Goal: Transaction & Acquisition: Purchase product/service

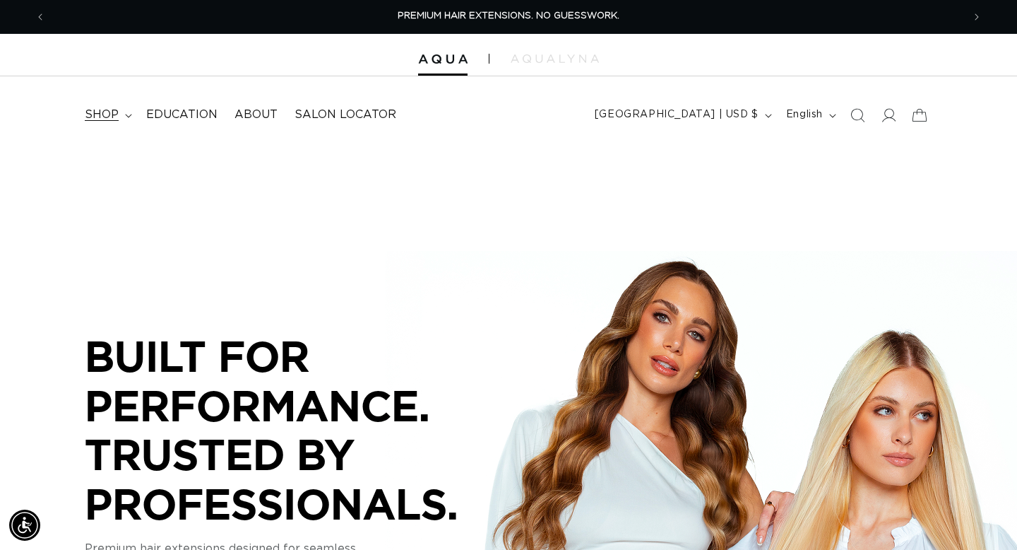
click at [112, 111] on span "shop" at bounding box center [102, 114] width 34 height 15
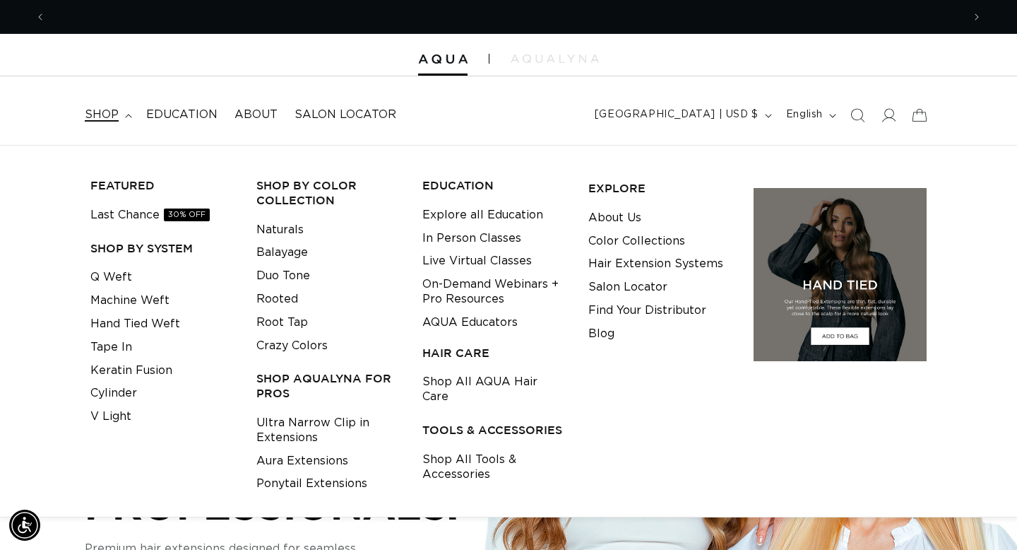
scroll to position [0, 917]
click at [104, 284] on link "Q Weft" at bounding box center [111, 277] width 42 height 23
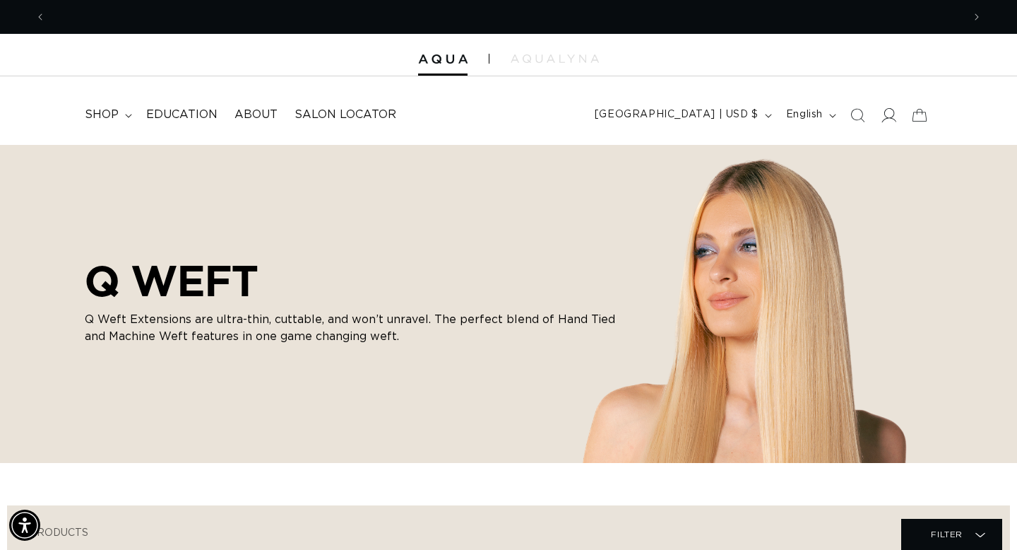
scroll to position [0, 917]
click at [892, 119] on icon at bounding box center [888, 114] width 15 height 15
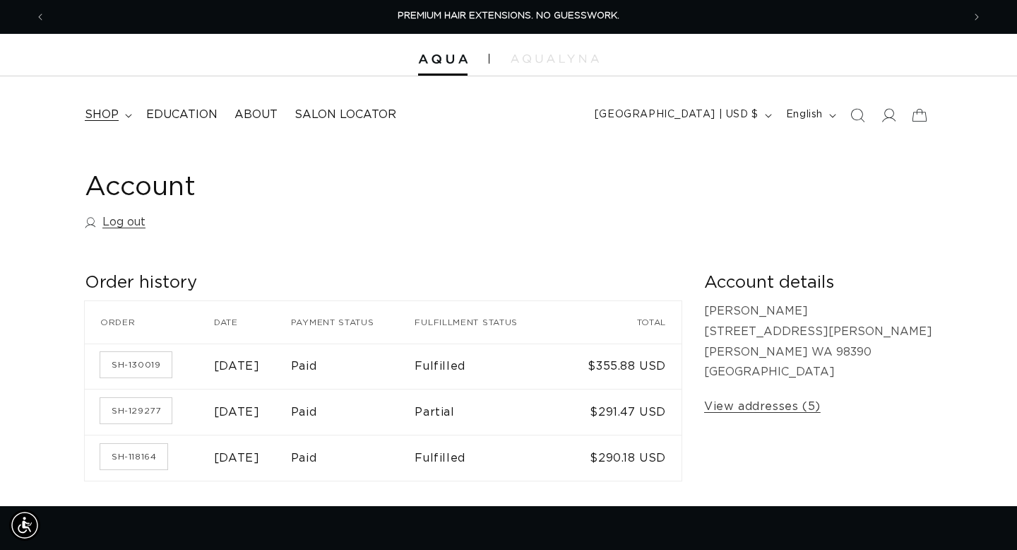
click at [114, 113] on span "shop" at bounding box center [102, 114] width 34 height 15
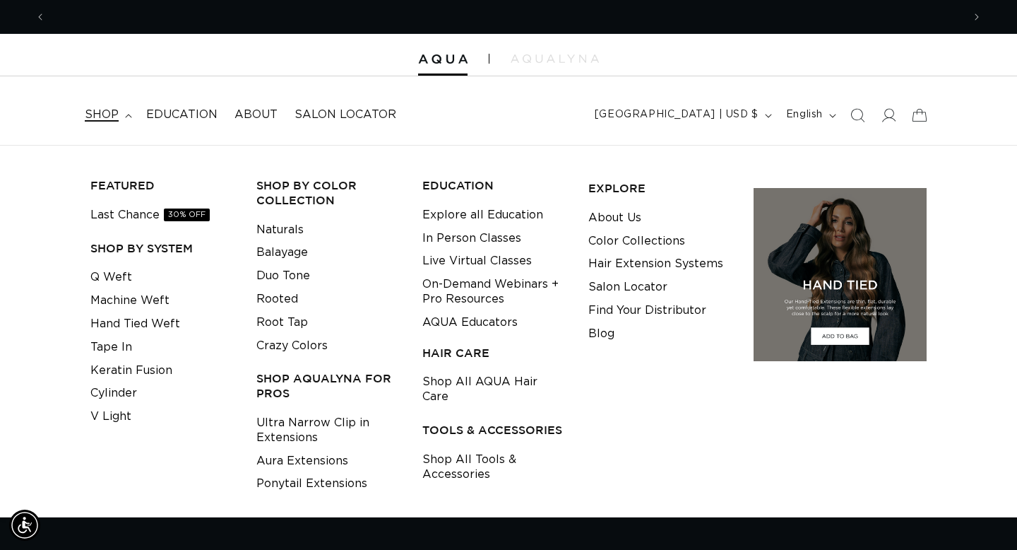
scroll to position [0, 917]
click at [115, 280] on link "Q Weft" at bounding box center [111, 277] width 42 height 23
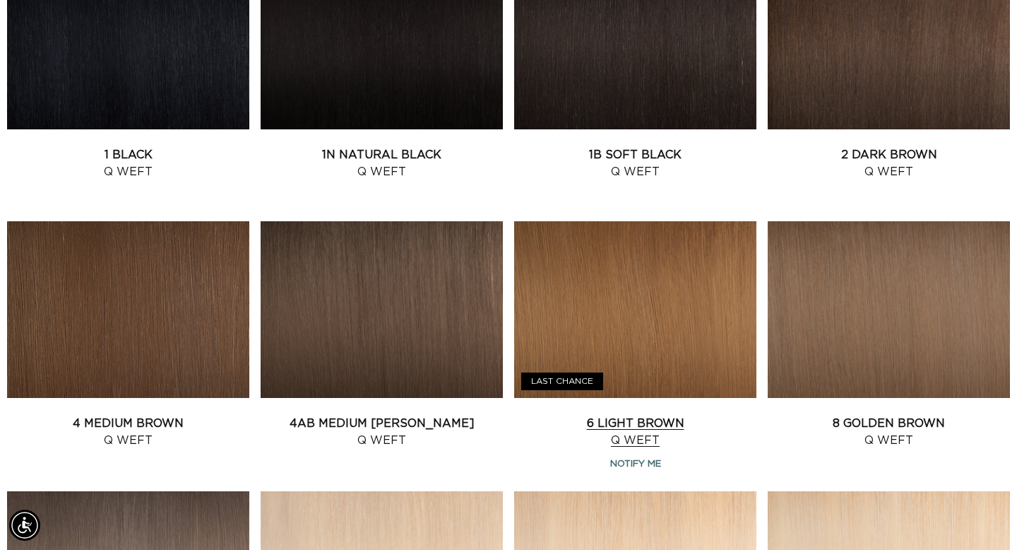
scroll to position [0, 1834]
click at [642, 425] on link "6 Light Brown Q Weft" at bounding box center [635, 432] width 242 height 34
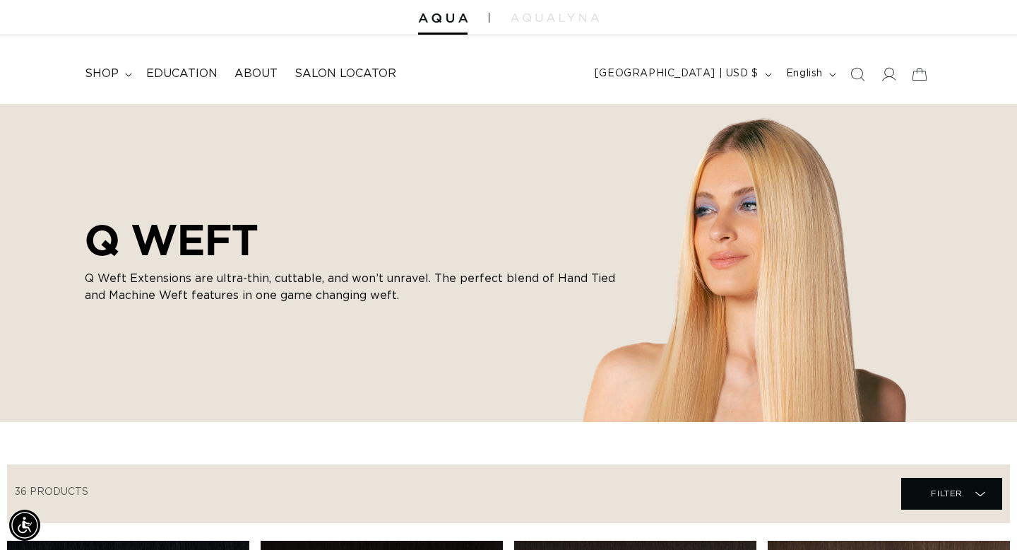
scroll to position [0, 0]
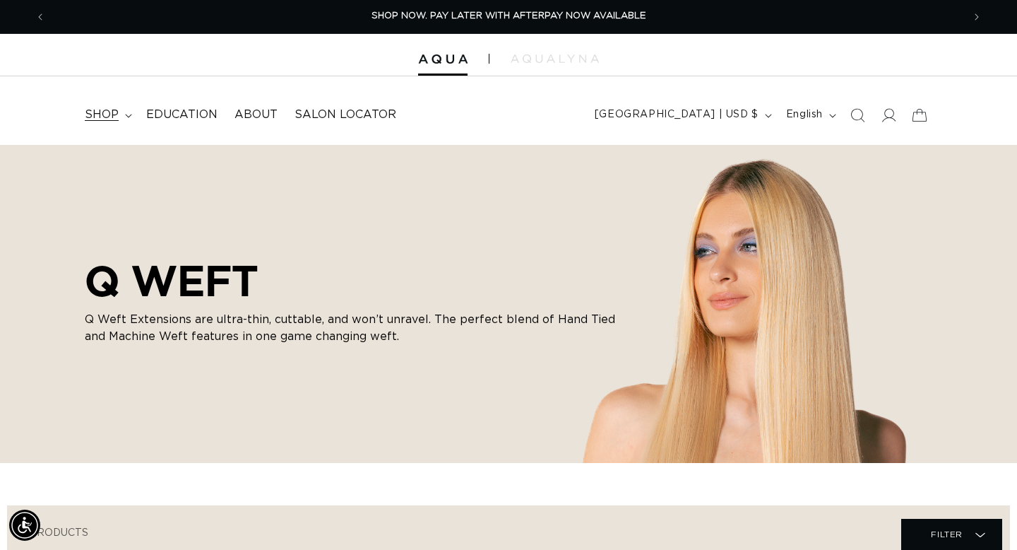
click at [105, 112] on span "shop" at bounding box center [102, 114] width 34 height 15
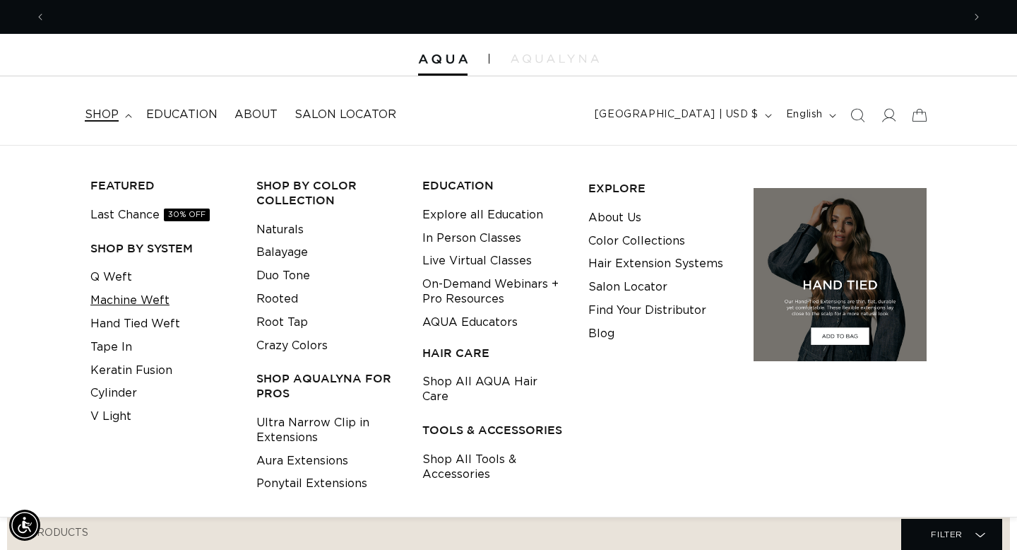
scroll to position [0, 1834]
click at [106, 324] on link "Hand Tied Weft" at bounding box center [135, 323] width 90 height 23
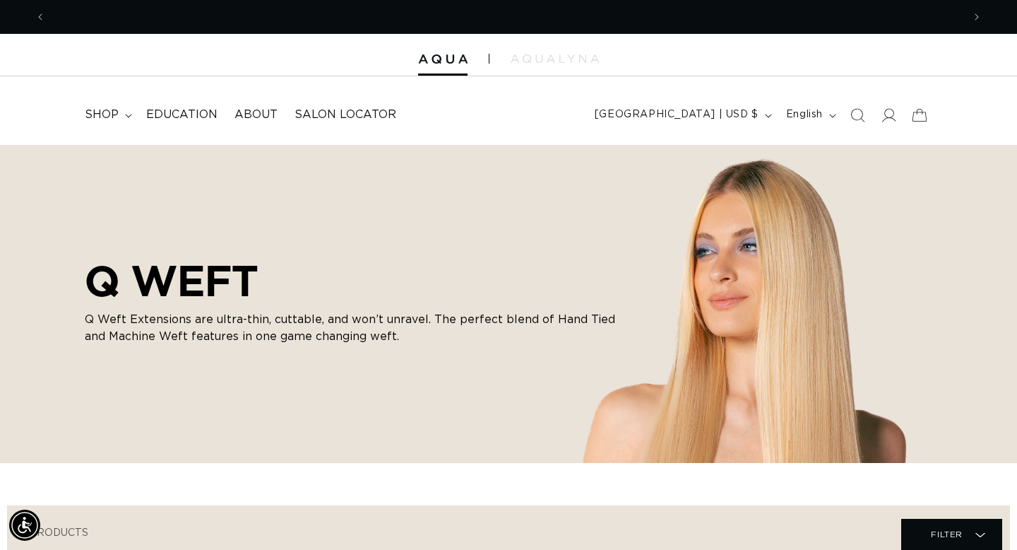
scroll to position [0, 0]
click at [109, 114] on span "shop" at bounding box center [102, 114] width 34 height 15
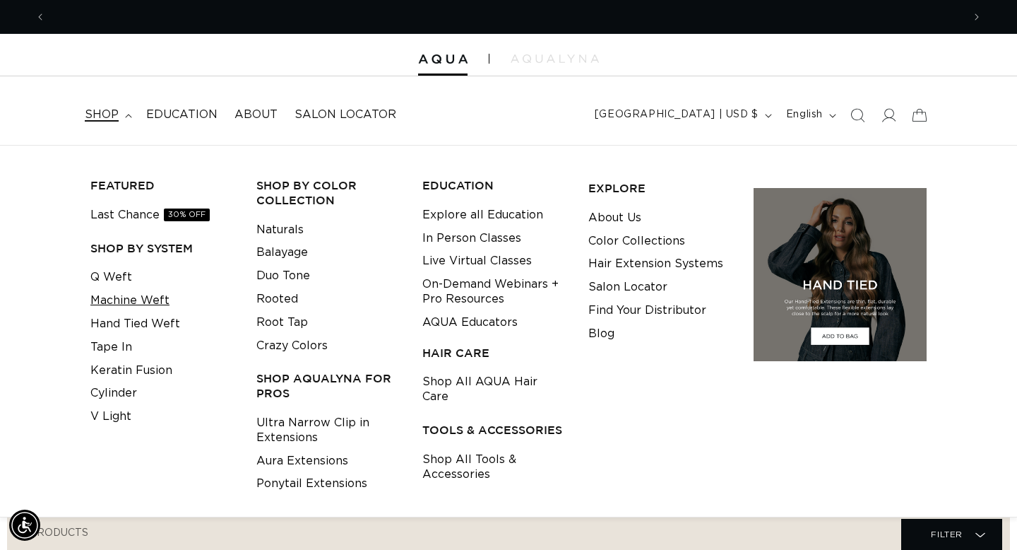
click at [124, 305] on link "Machine Weft" at bounding box center [129, 300] width 79 height 23
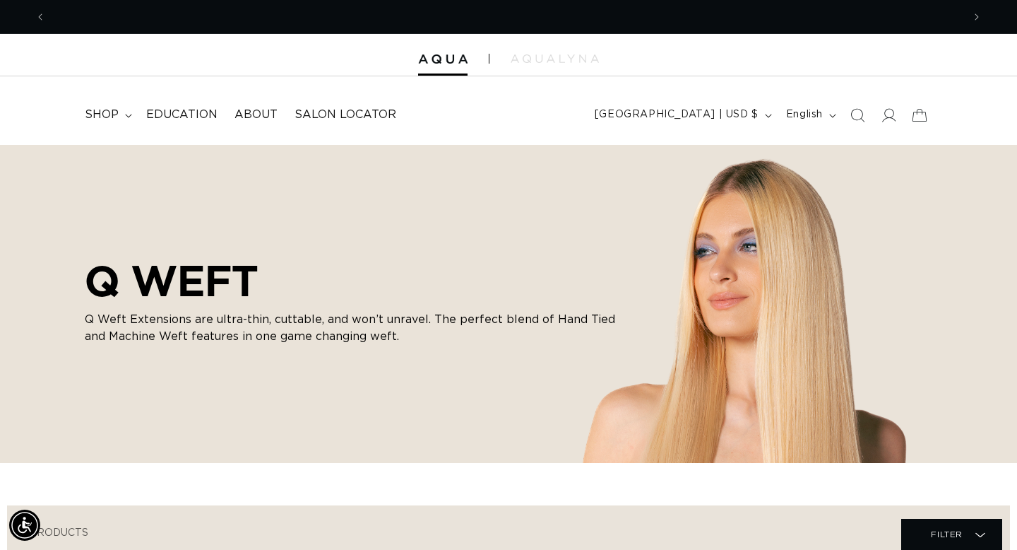
scroll to position [0, 1834]
click at [113, 118] on span "shop" at bounding box center [102, 114] width 34 height 15
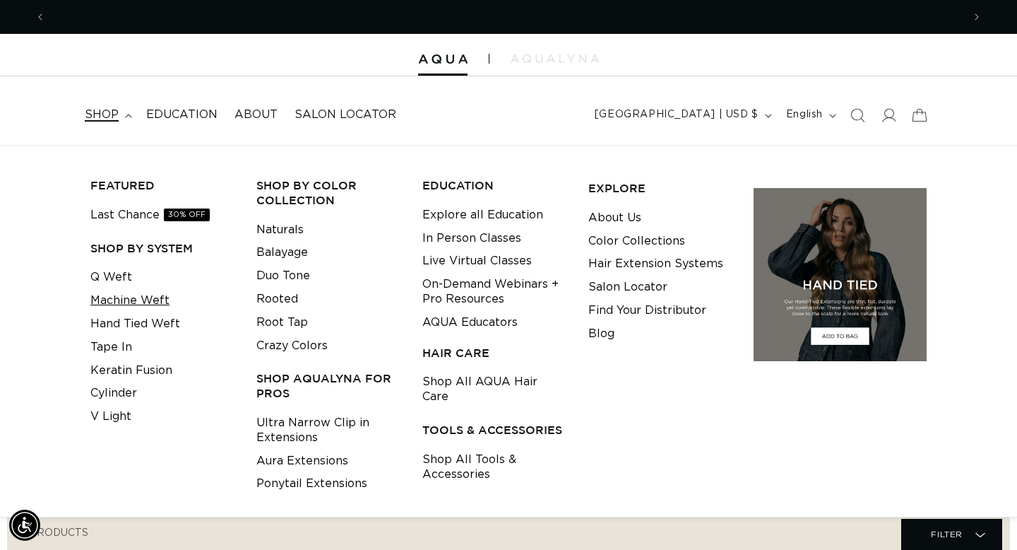
scroll to position [0, 0]
click at [121, 317] on link "Hand Tied Weft" at bounding box center [135, 323] width 90 height 23
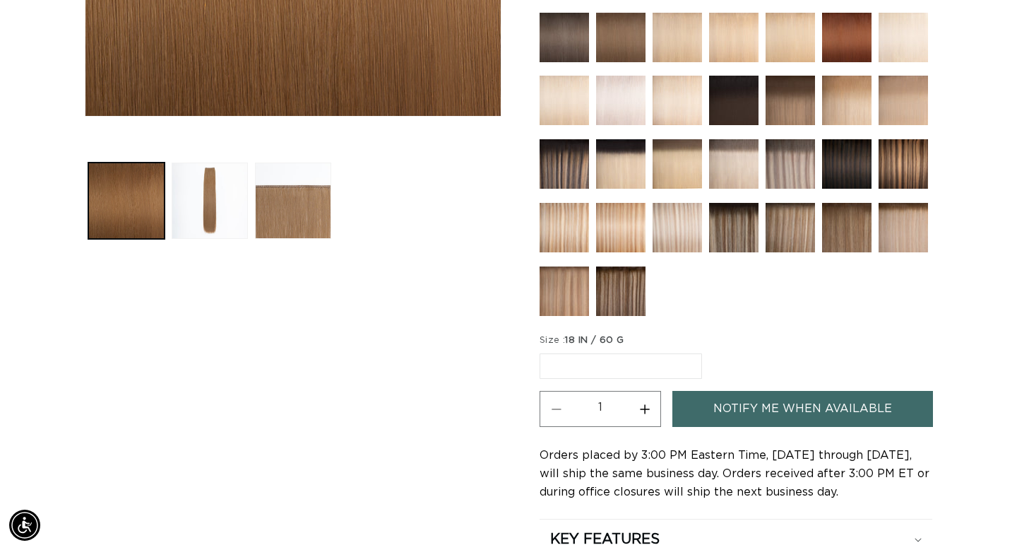
click at [588, 365] on label "18 IN / 60 G Variant sold out or unavailable" at bounding box center [621, 365] width 163 height 25
click at [544, 351] on input "18 IN / 60 G Variant sold out or unavailable" at bounding box center [543, 350] width 1 height 1
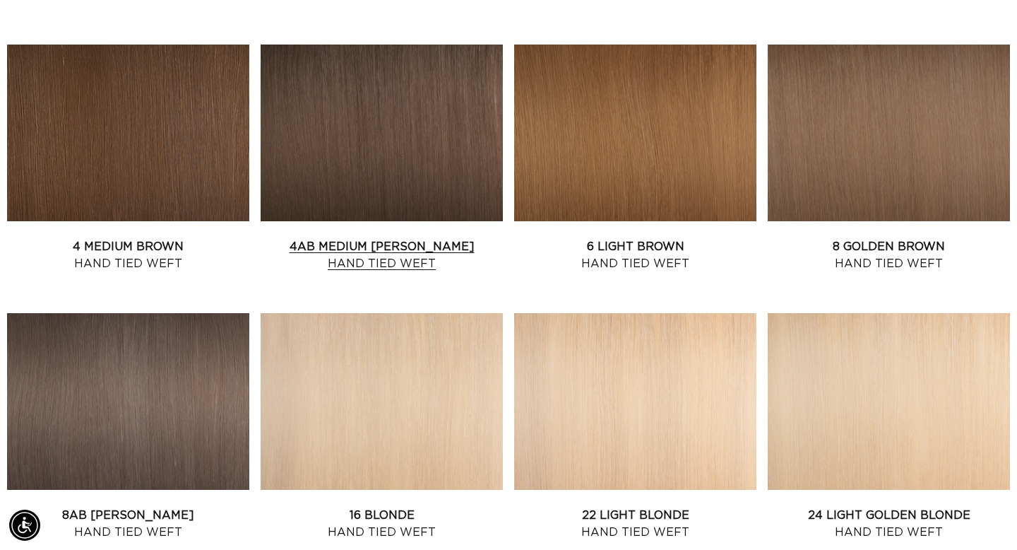
scroll to position [0, 917]
click at [712, 238] on link "6 Light Brown Hand Tied Weft" at bounding box center [635, 255] width 242 height 34
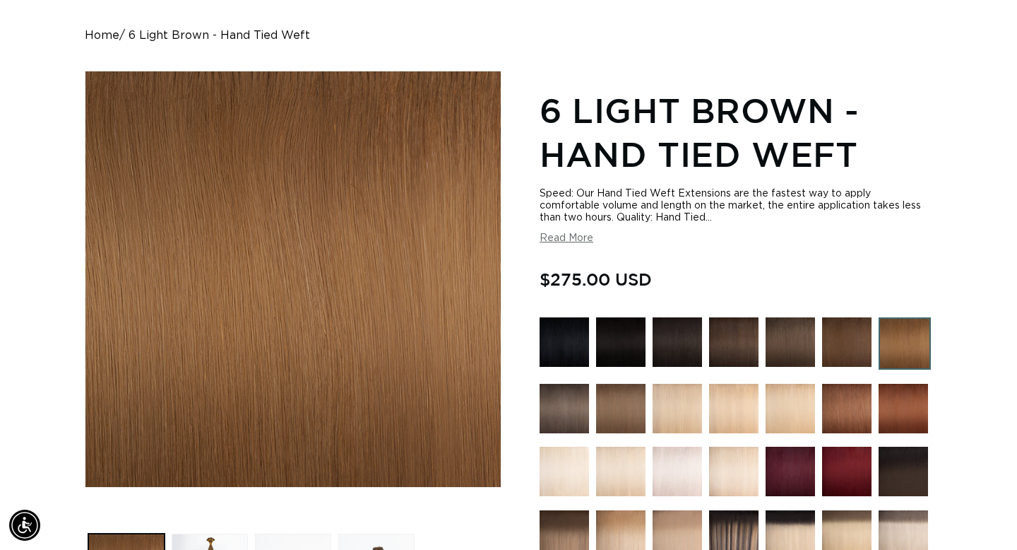
scroll to position [288, 0]
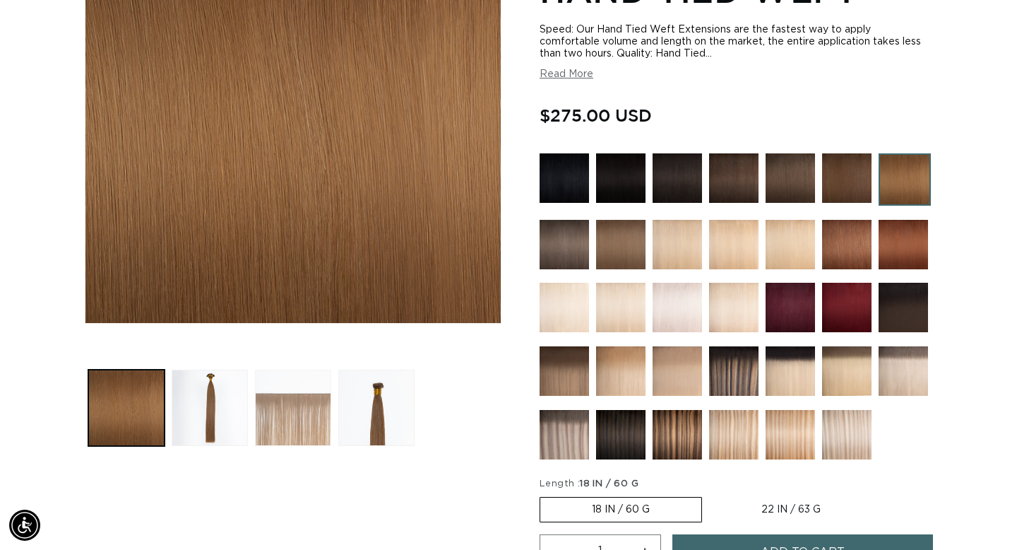
click at [326, 410] on button "Load image 3 in gallery view" at bounding box center [293, 408] width 76 height 76
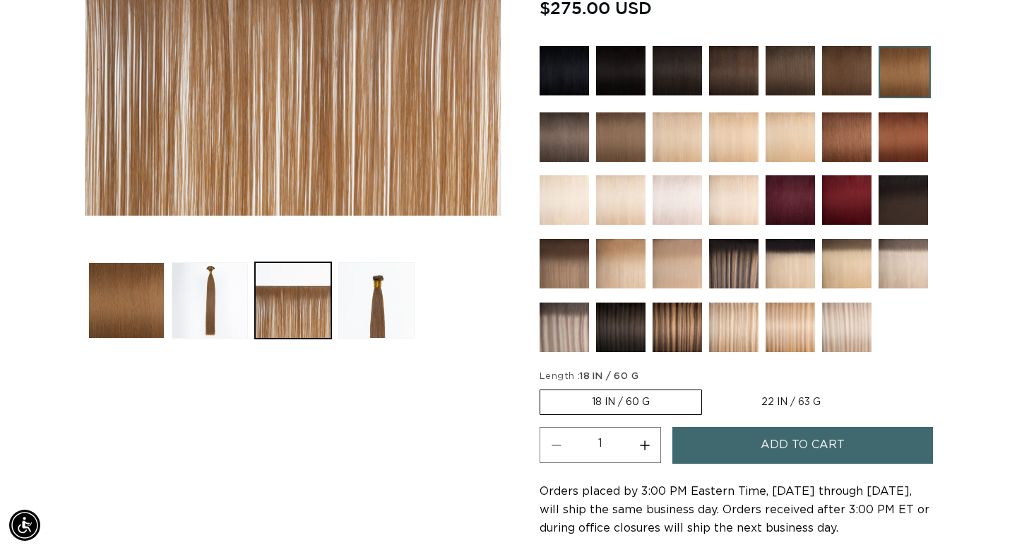
scroll to position [439, 0]
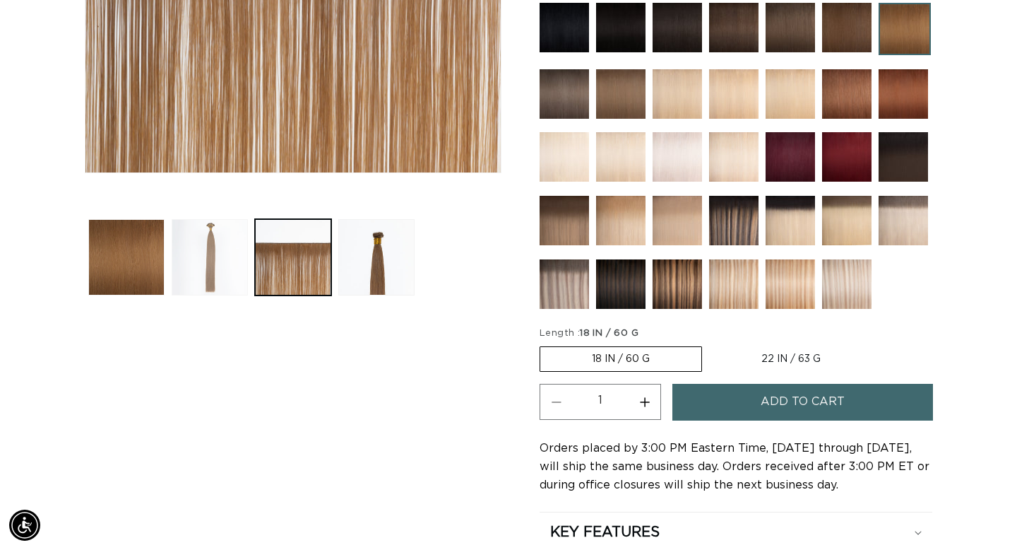
click at [216, 269] on button "Load image 2 in gallery view" at bounding box center [210, 257] width 76 height 76
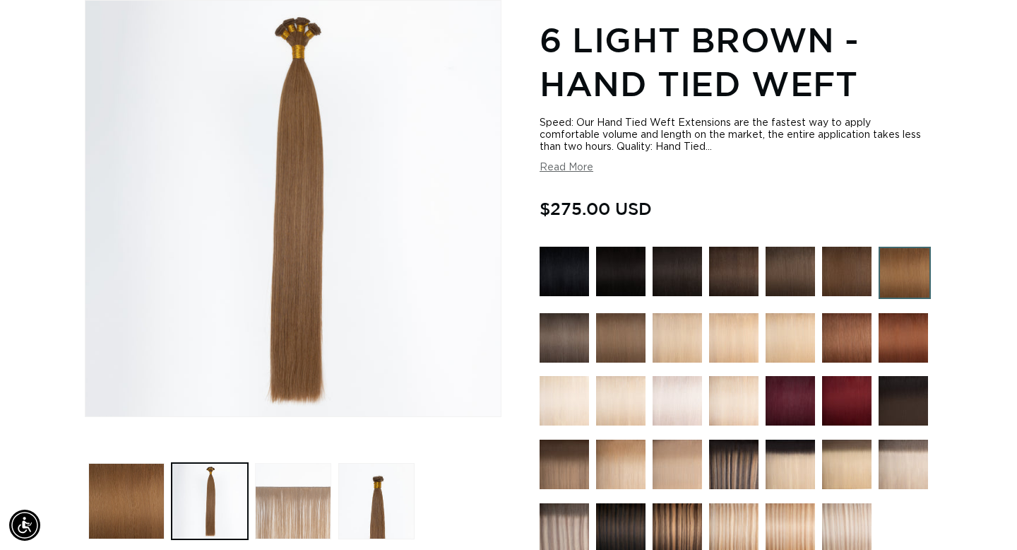
scroll to position [0, 0]
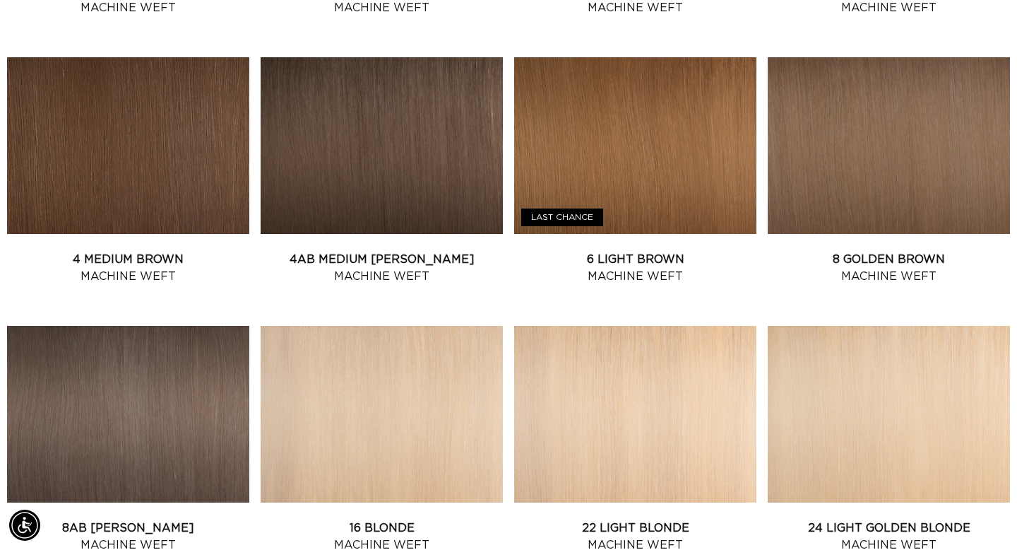
scroll to position [795, 0]
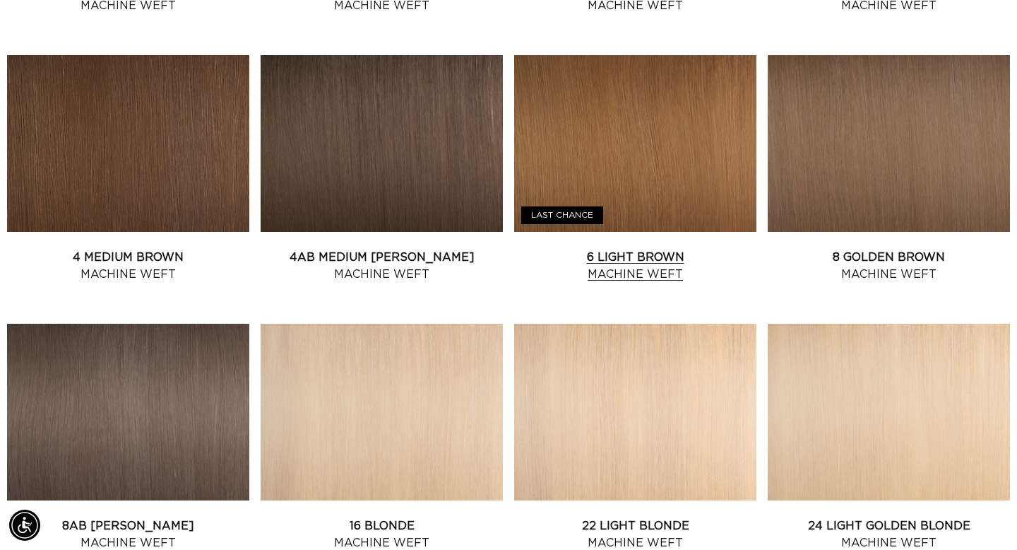
click at [629, 249] on link "6 Light Brown Machine Weft" at bounding box center [635, 266] width 242 height 34
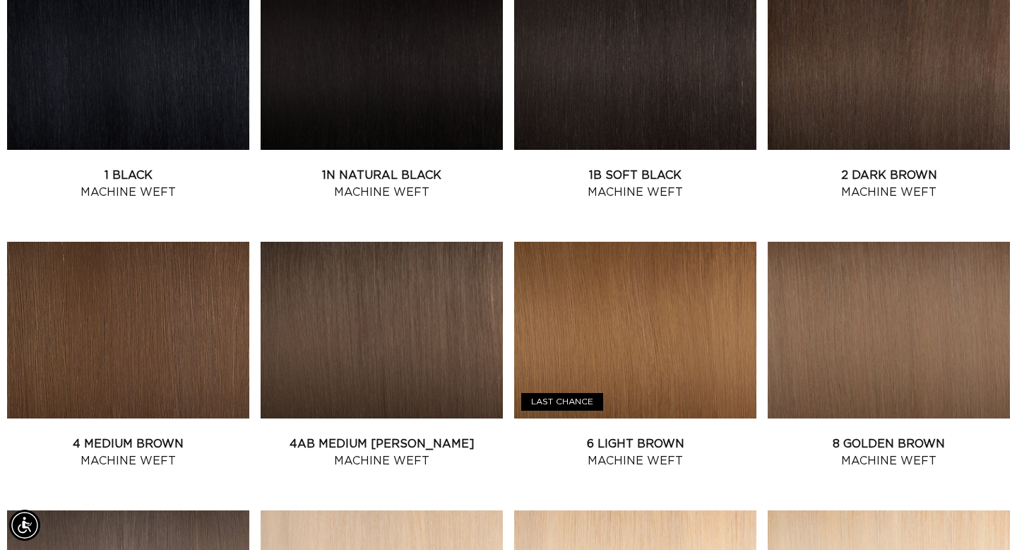
scroll to position [0, 1834]
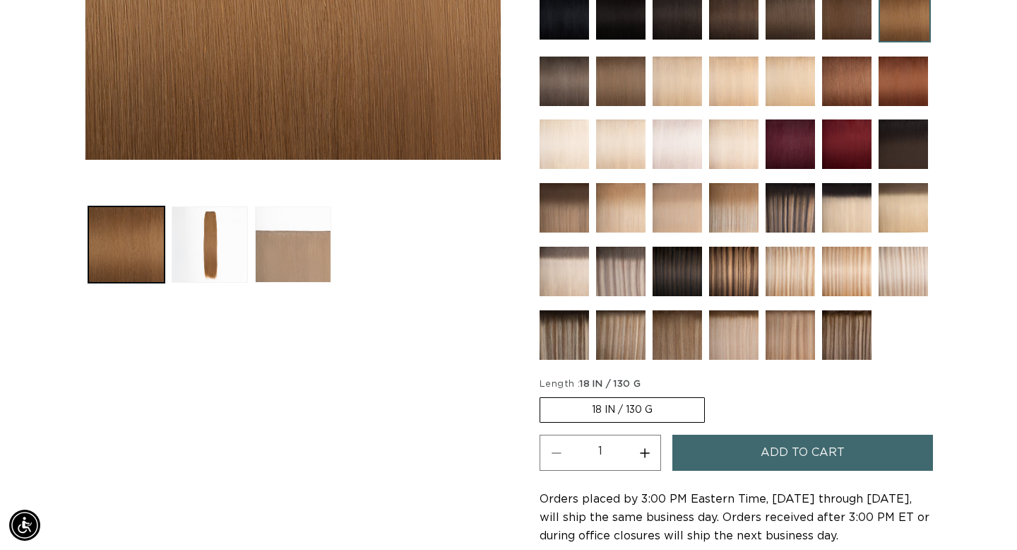
scroll to position [0, 917]
click at [295, 261] on button "Load image 3 in gallery view" at bounding box center [293, 244] width 76 height 76
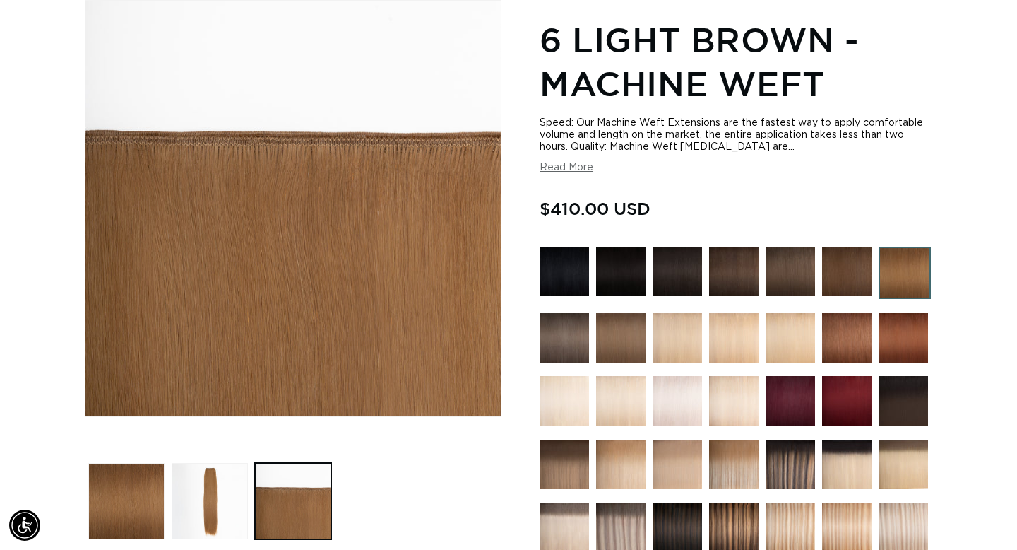
scroll to position [0, 1834]
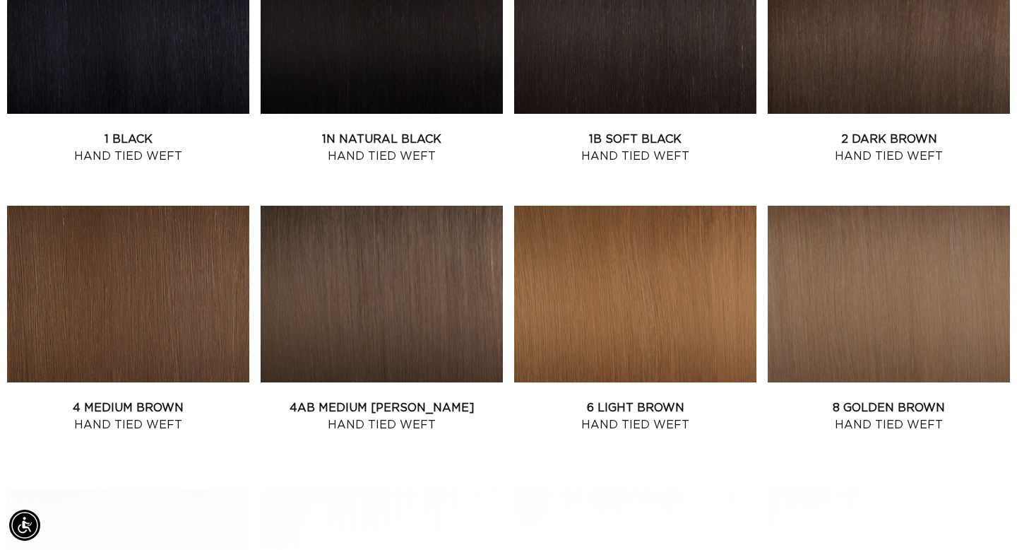
scroll to position [724, 0]
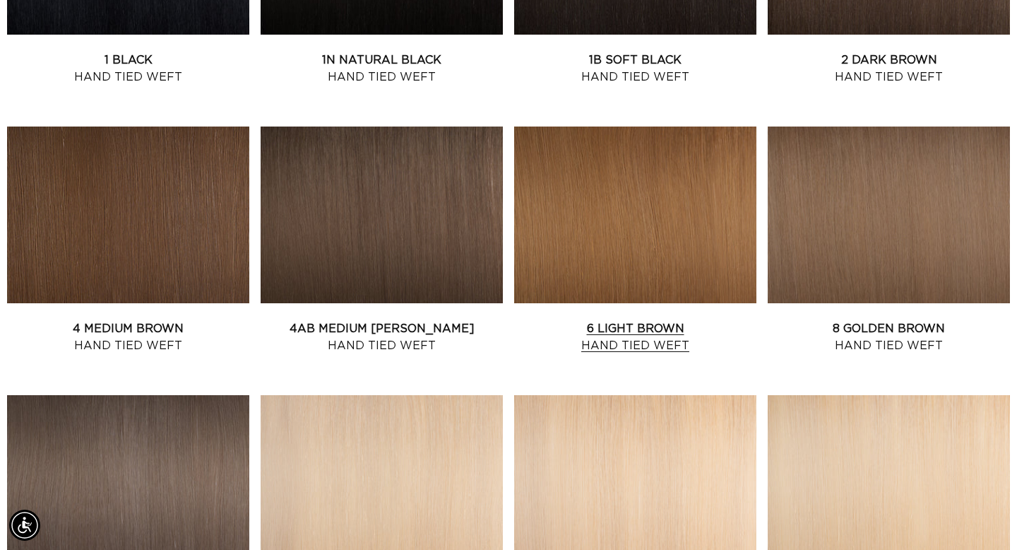
click at [633, 320] on link "6 Light Brown Hand Tied Weft" at bounding box center [635, 337] width 242 height 34
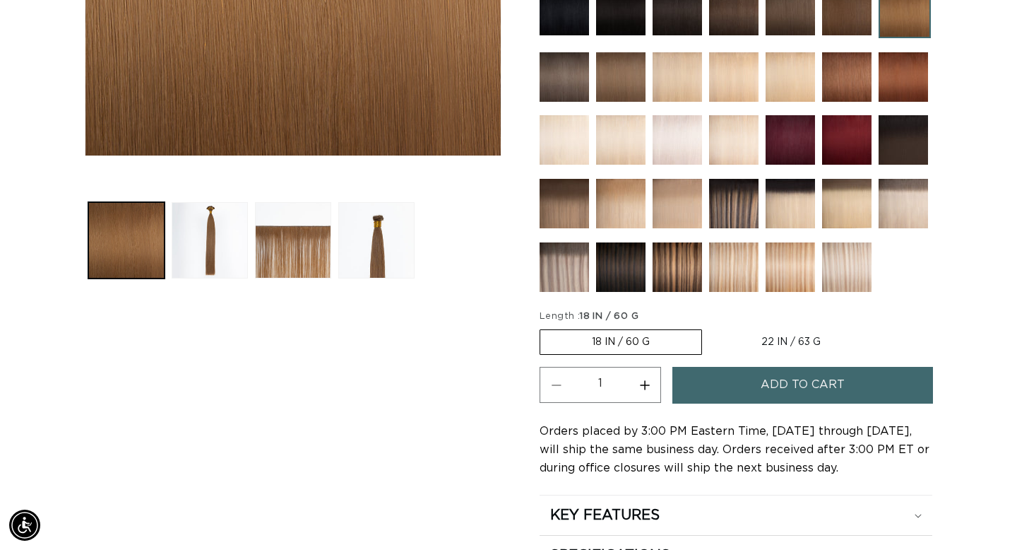
scroll to position [468, 0]
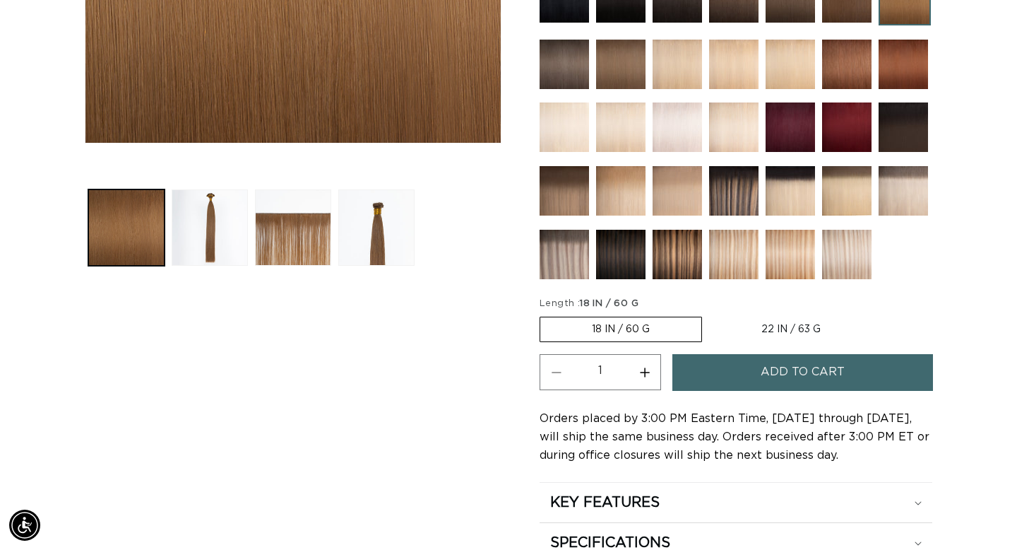
click at [637, 335] on label "18 IN / 60 G Variant sold out or unavailable" at bounding box center [621, 329] width 163 height 25
click at [544, 314] on input "18 IN / 60 G Variant sold out or unavailable" at bounding box center [543, 314] width 1 height 1
click at [606, 330] on label "18 IN / 60 G Variant sold out or unavailable" at bounding box center [621, 329] width 163 height 25
click at [544, 314] on input "18 IN / 60 G Variant sold out or unavailable" at bounding box center [543, 314] width 1 height 1
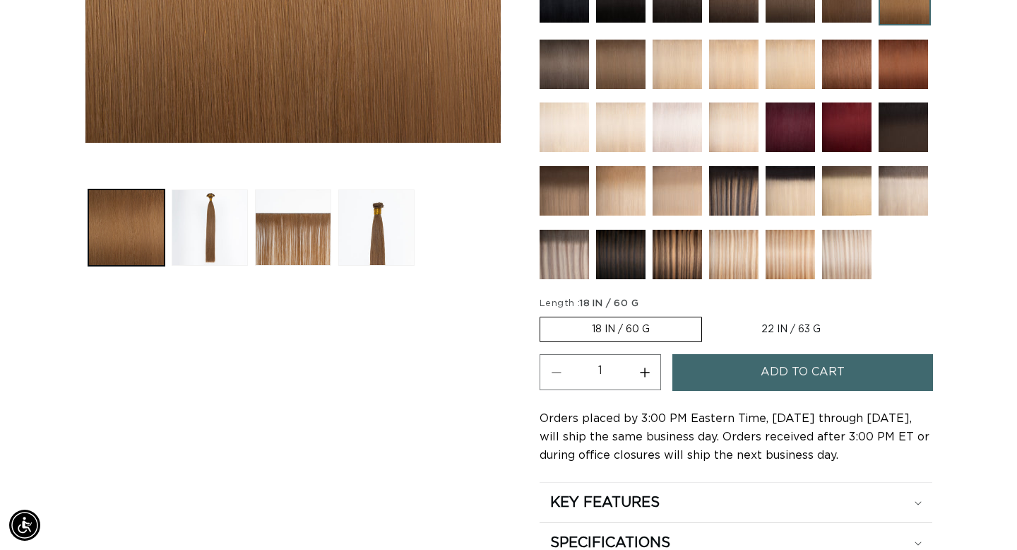
click at [762, 328] on label "22 IN / 63 G Variant sold out or unavailable" at bounding box center [791, 329] width 163 height 24
click at [710, 314] on input "22 IN / 63 G Variant sold out or unavailable" at bounding box center [709, 314] width 1 height 1
radio input "true"
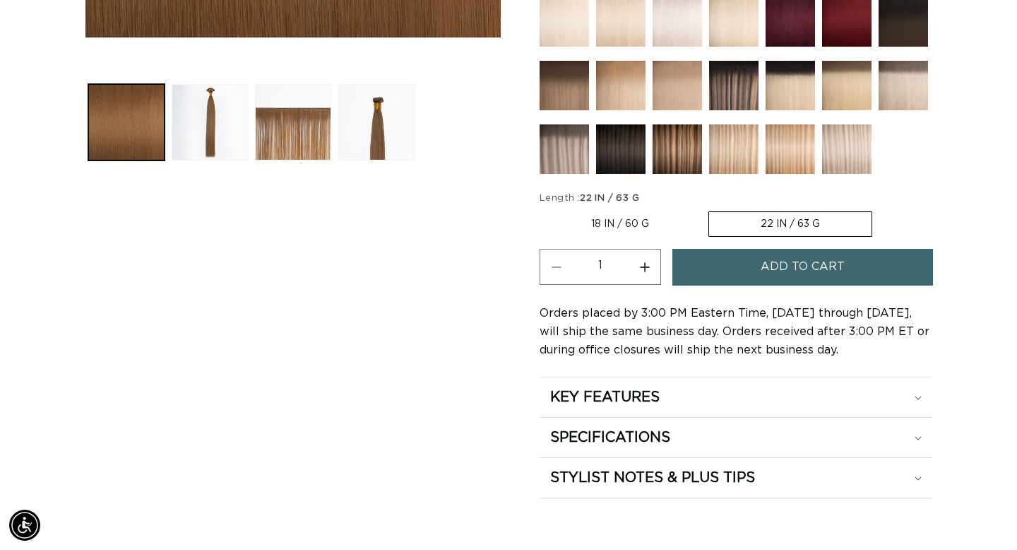
click at [809, 264] on span "Add to cart" at bounding box center [803, 267] width 84 height 36
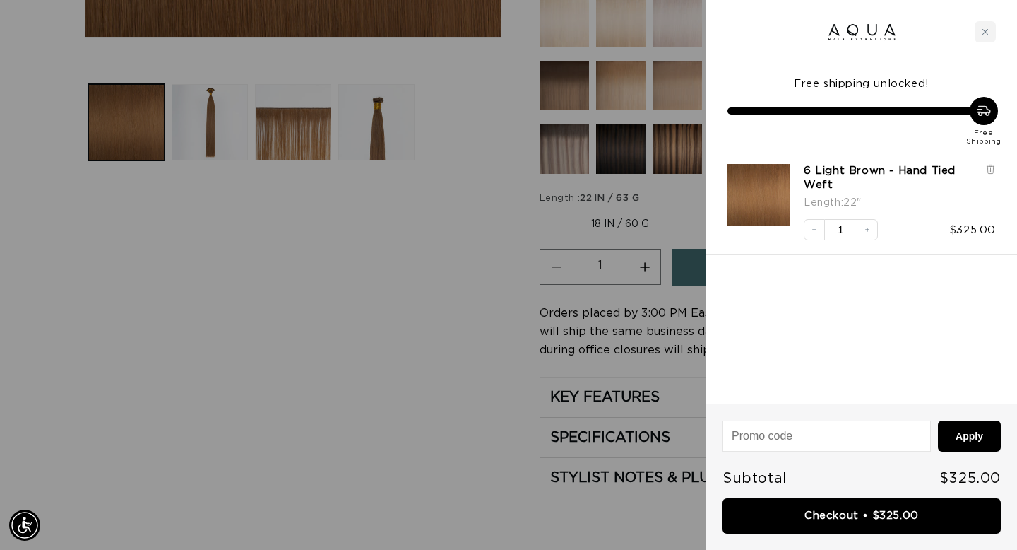
scroll to position [0, 1834]
click at [435, 442] on div at bounding box center [508, 275] width 1017 height 550
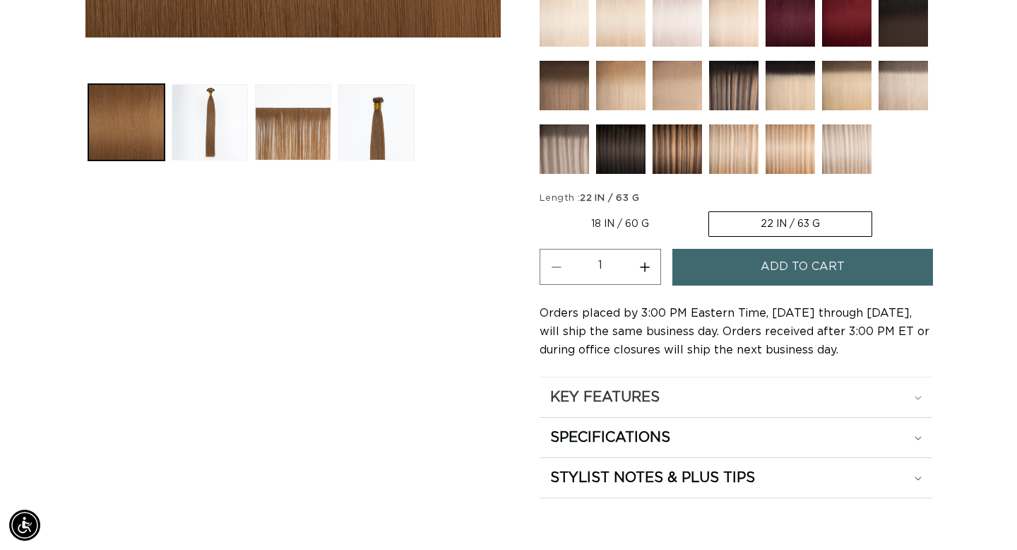
click at [678, 403] on div "KEY FEATURES" at bounding box center [736, 397] width 372 height 18
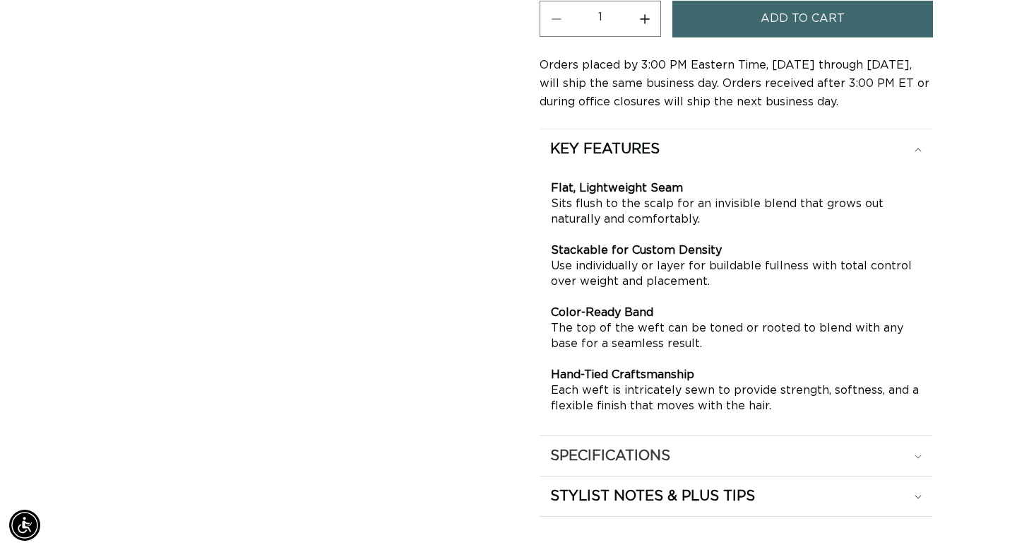
scroll to position [0, 917]
click at [632, 499] on h2 "STYLIST NOTES & PLUS TIPS" at bounding box center [652, 496] width 205 height 18
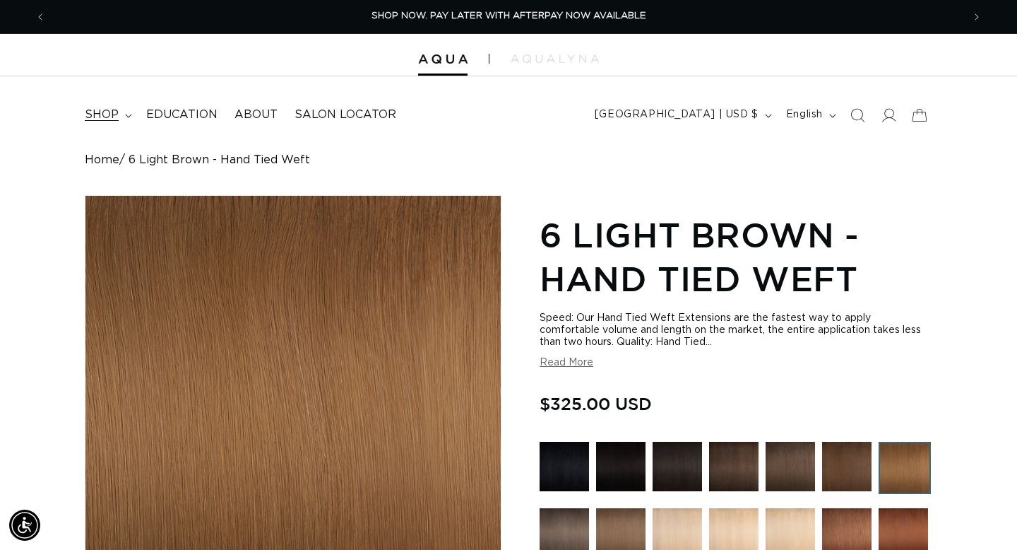
click at [111, 115] on span "shop" at bounding box center [102, 114] width 34 height 15
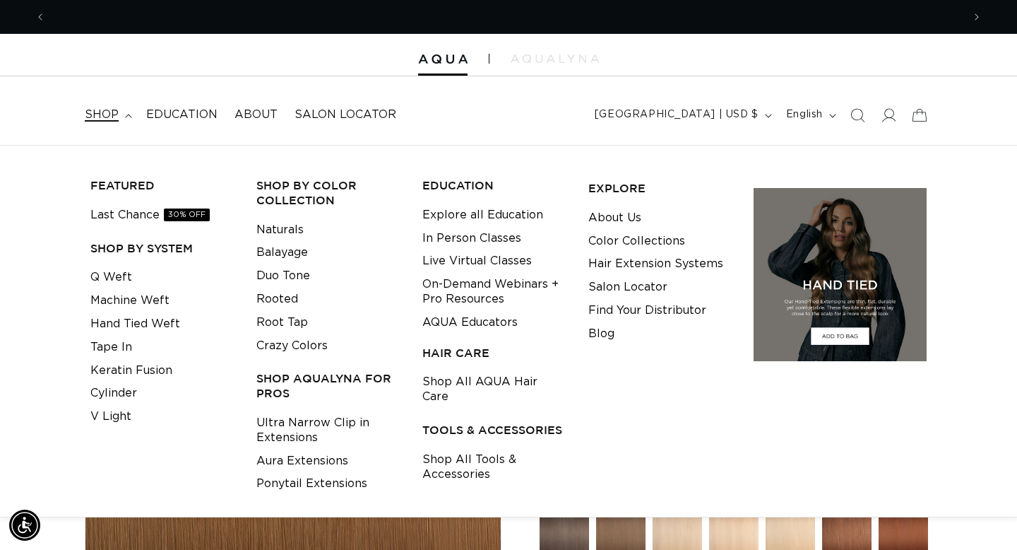
scroll to position [0, 1834]
click at [113, 279] on link "Q Weft" at bounding box center [111, 277] width 42 height 23
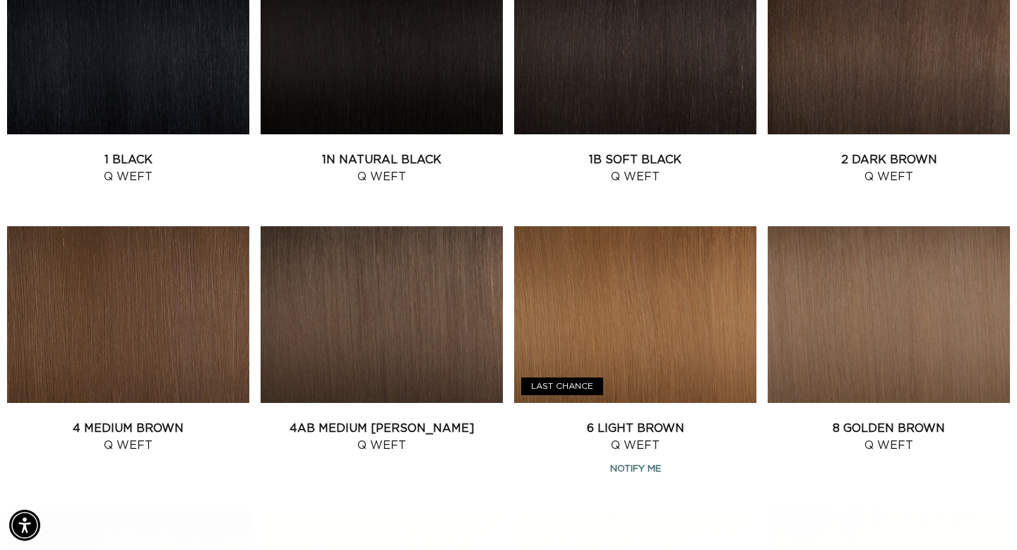
scroll to position [673, 0]
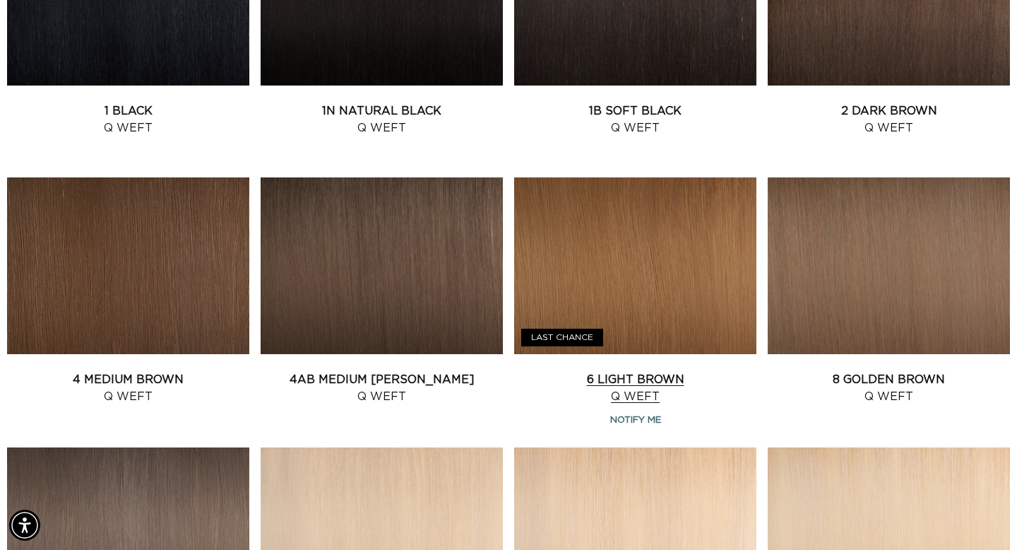
click at [639, 382] on link "6 Light Brown Q Weft" at bounding box center [635, 388] width 242 height 34
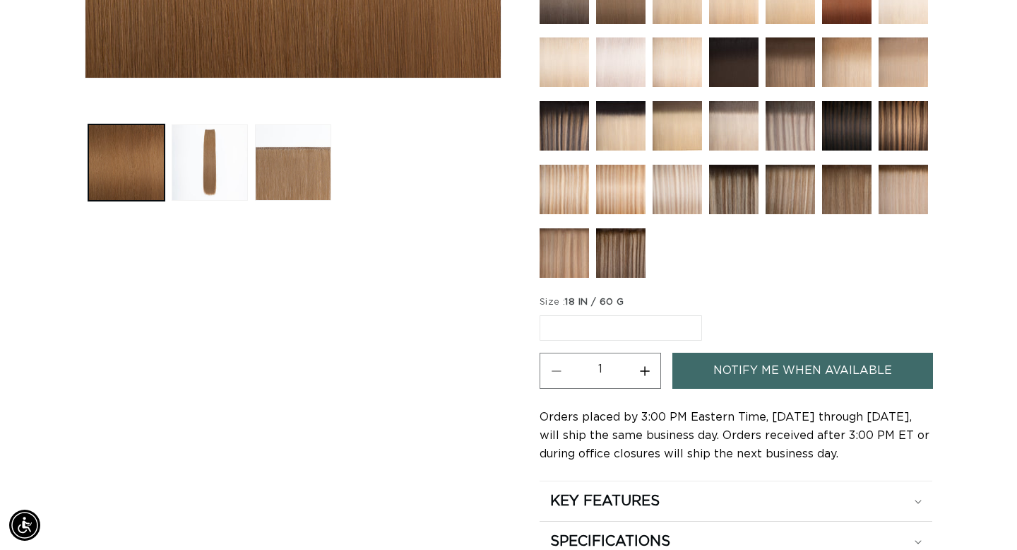
scroll to position [0, 917]
click at [706, 378] on link "Notify Me When Available" at bounding box center [803, 371] width 261 height 36
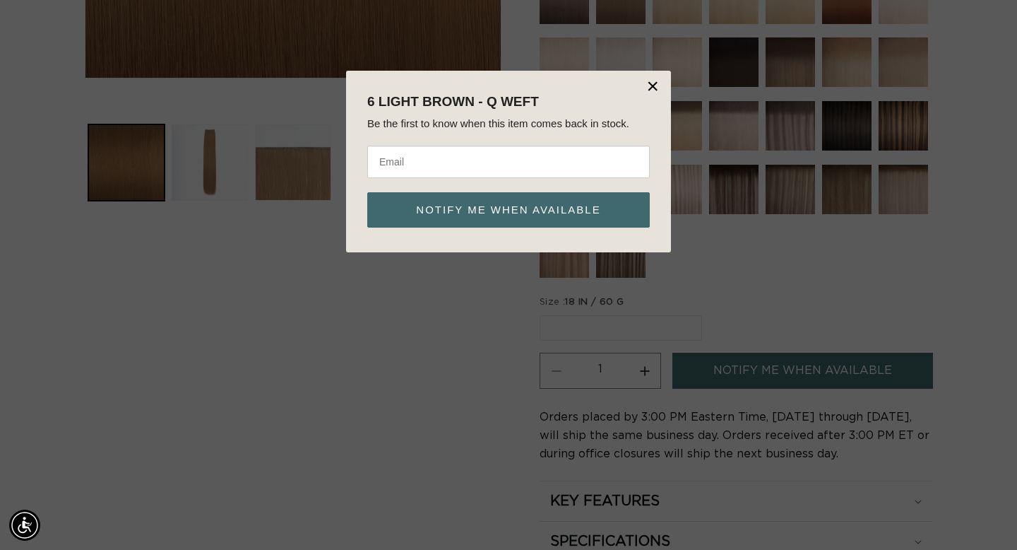
scroll to position [0, 0]
click at [545, 168] on input "email" at bounding box center [508, 162] width 283 height 33
type input "[EMAIL_ADDRESS][DOMAIN_NAME]"
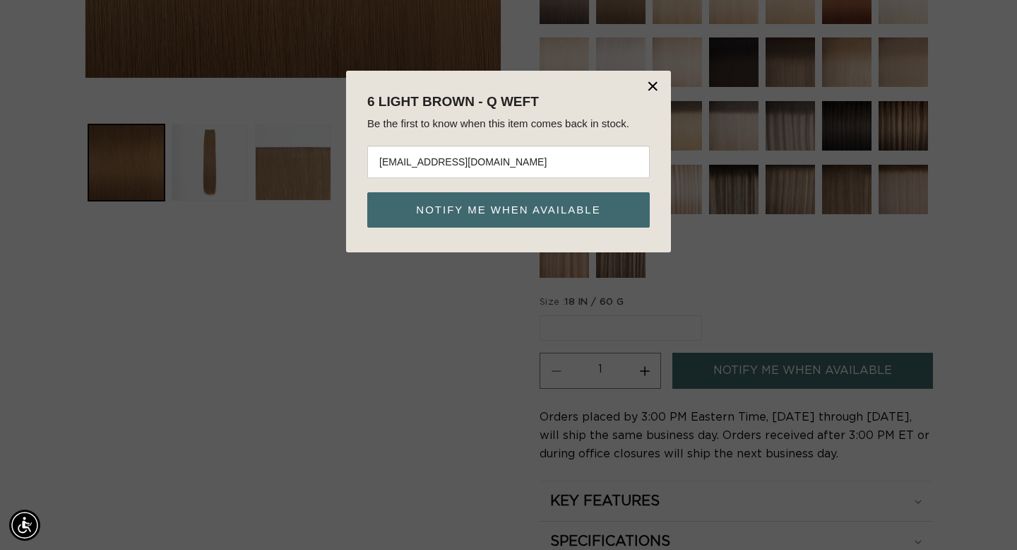
click at [515, 223] on button "Notify me when available" at bounding box center [508, 209] width 283 height 35
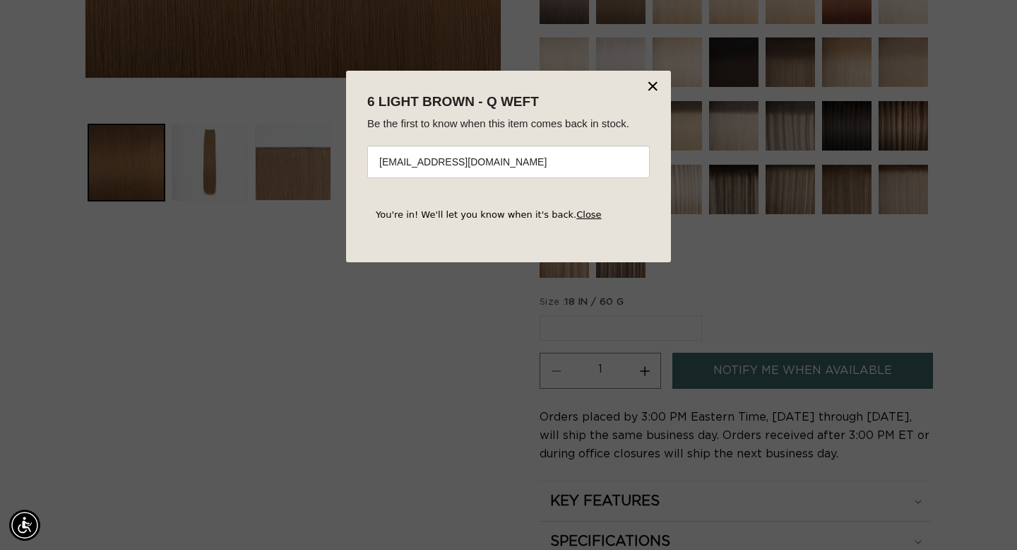
scroll to position [0, 917]
click at [583, 215] on link "Close" at bounding box center [589, 214] width 25 height 11
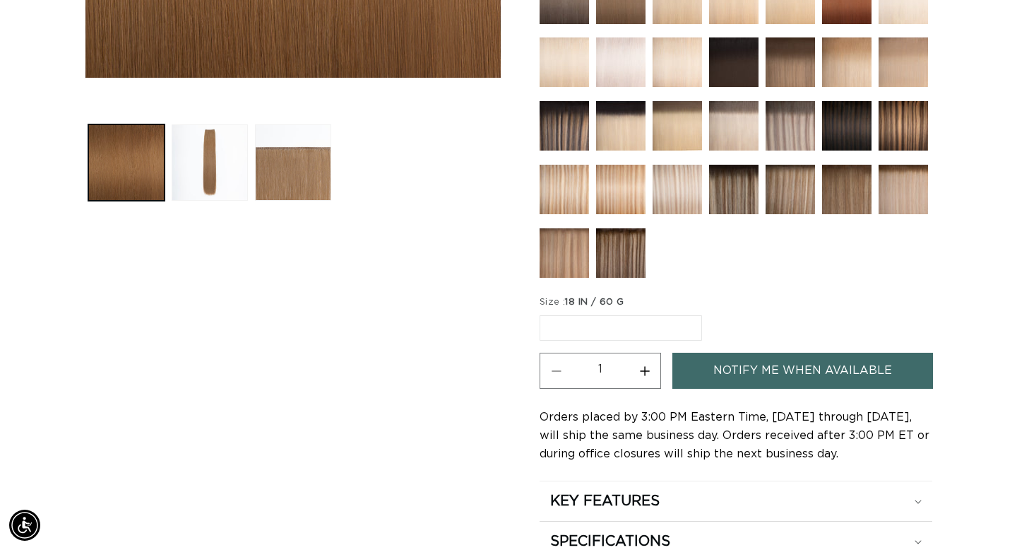
scroll to position [0, 0]
